Goal: Transaction & Acquisition: Purchase product/service

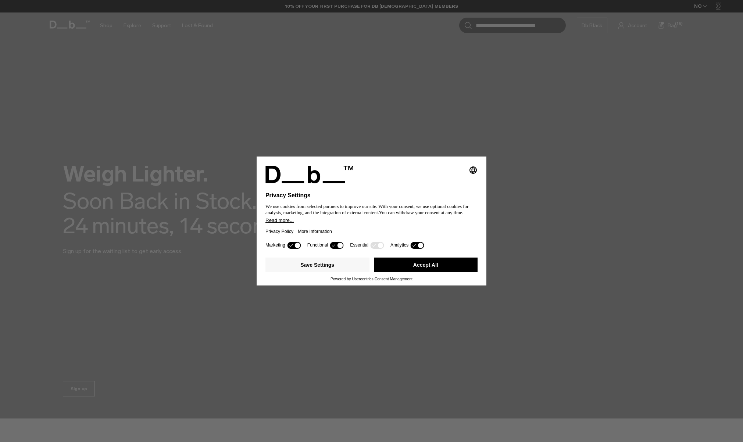
click at [406, 272] on button "Accept All" at bounding box center [426, 265] width 104 height 15
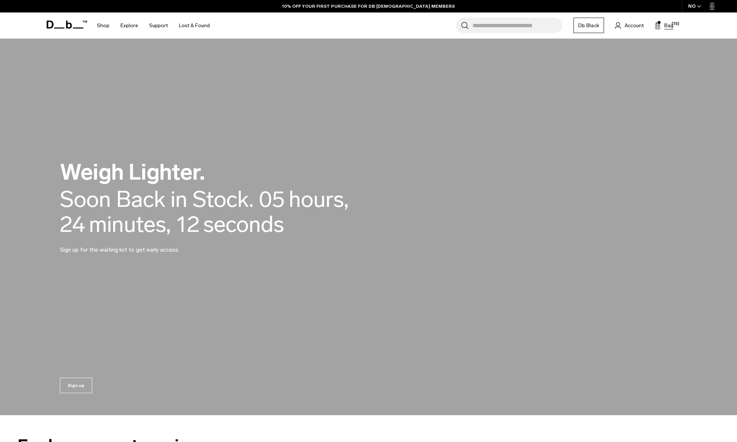
click at [671, 29] on button "Bag (15)" at bounding box center [664, 25] width 19 height 9
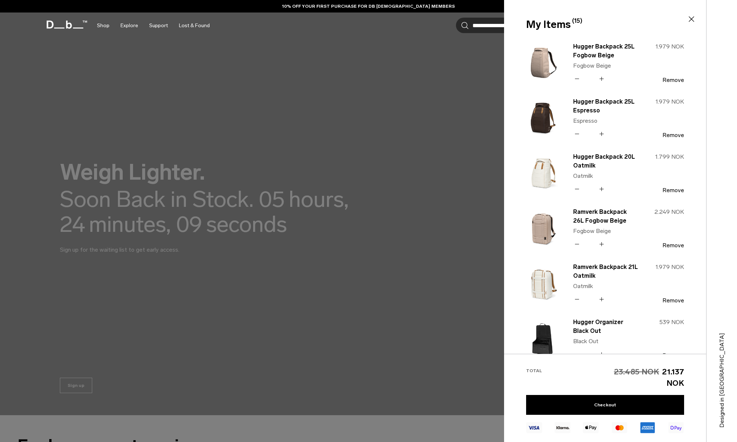
click at [408, 131] on div at bounding box center [368, 221] width 737 height 442
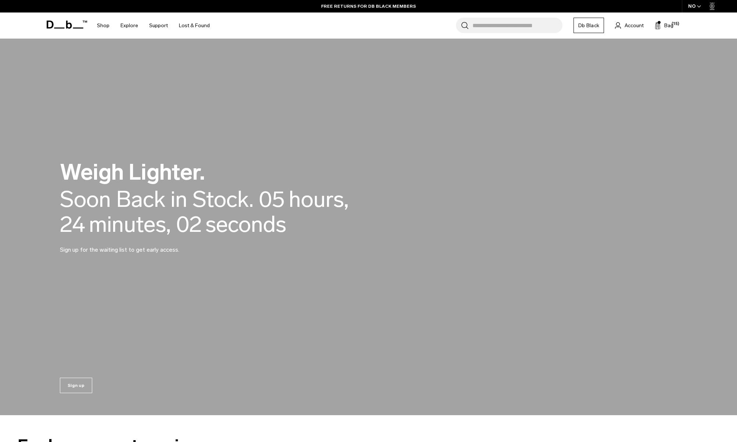
click at [481, 26] on input "Search for Bags, Luggage..." at bounding box center [518, 25] width 90 height 15
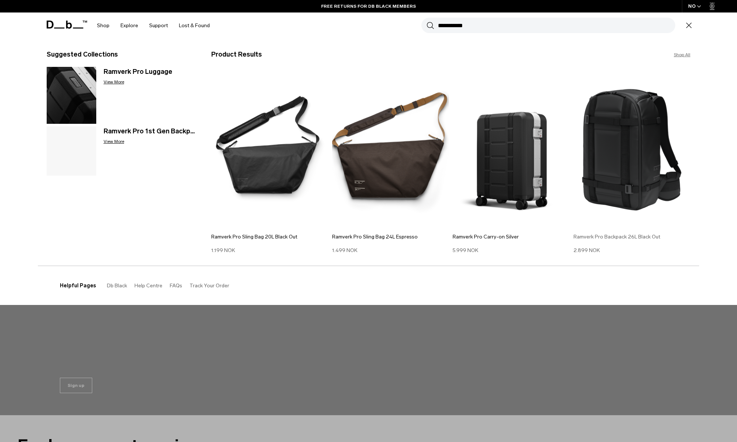
type input "**********"
click at [597, 150] on img at bounding box center [632, 150] width 117 height 158
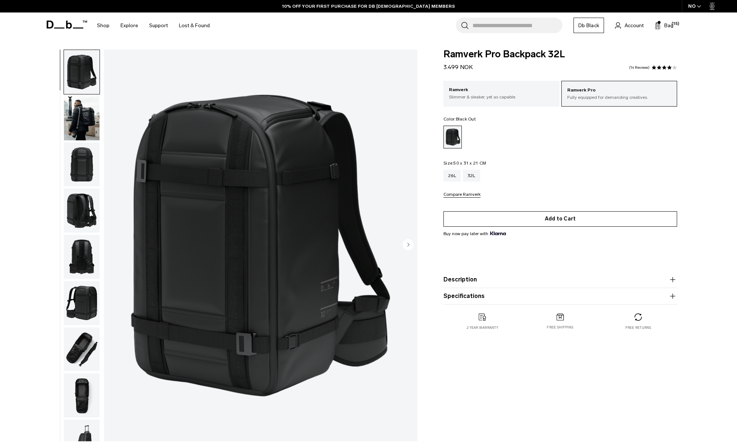
click at [556, 222] on button "Add to Cart" at bounding box center [561, 218] width 234 height 15
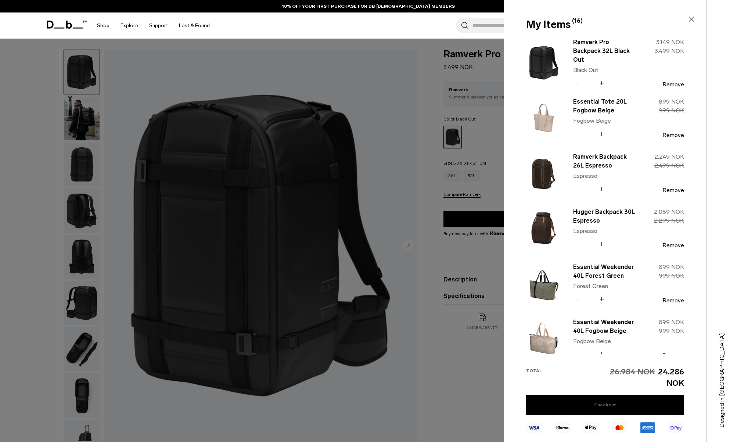
click at [611, 408] on link "Checkout" at bounding box center [605, 405] width 158 height 20
